Goal: Task Accomplishment & Management: Complete application form

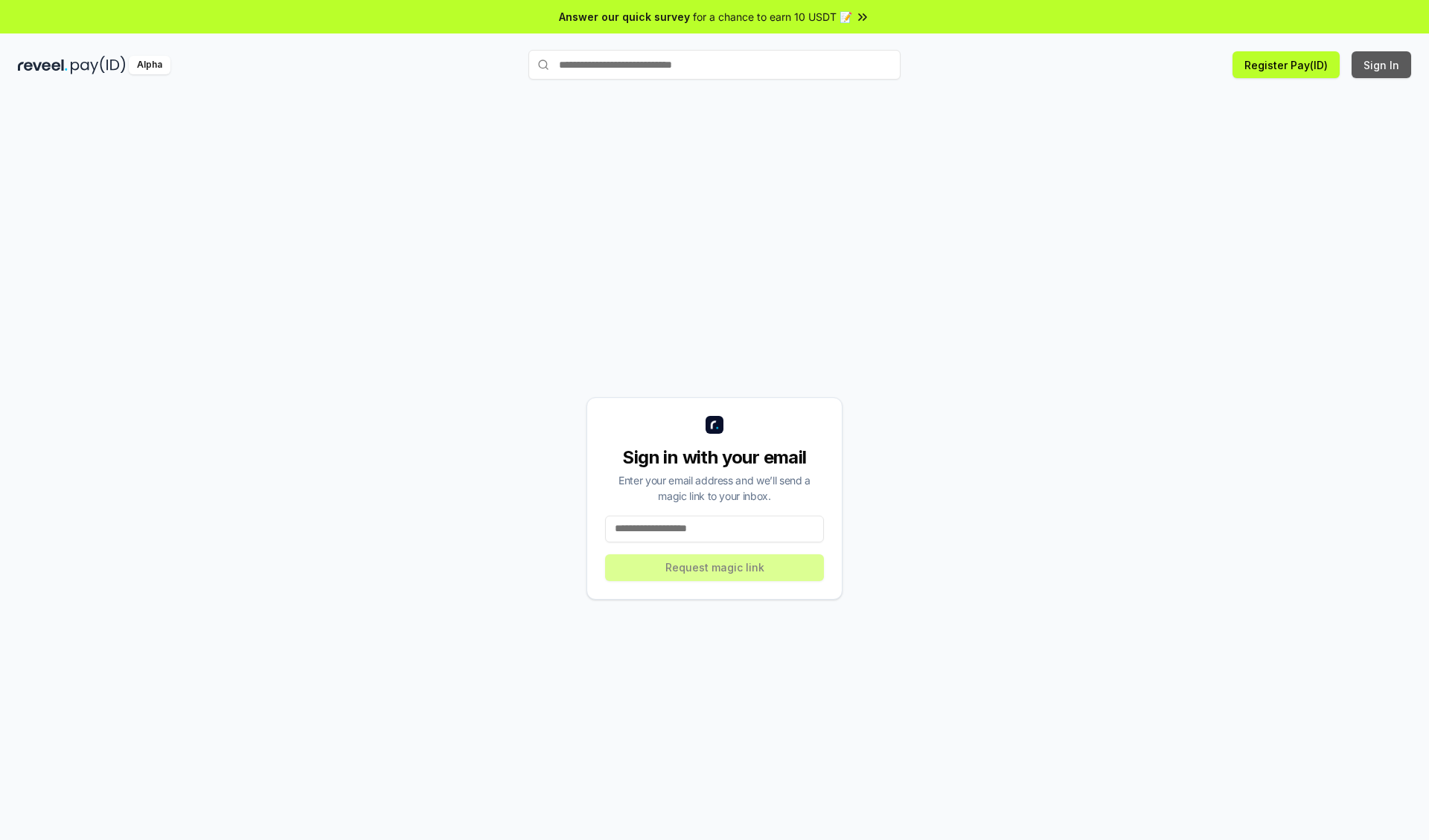
click at [1382, 65] on button "Sign In" at bounding box center [1381, 65] width 59 height 26
type input "**********"
click at [715, 567] on button "Request magic link" at bounding box center [714, 568] width 219 height 26
